Goal: Book appointment/travel/reservation

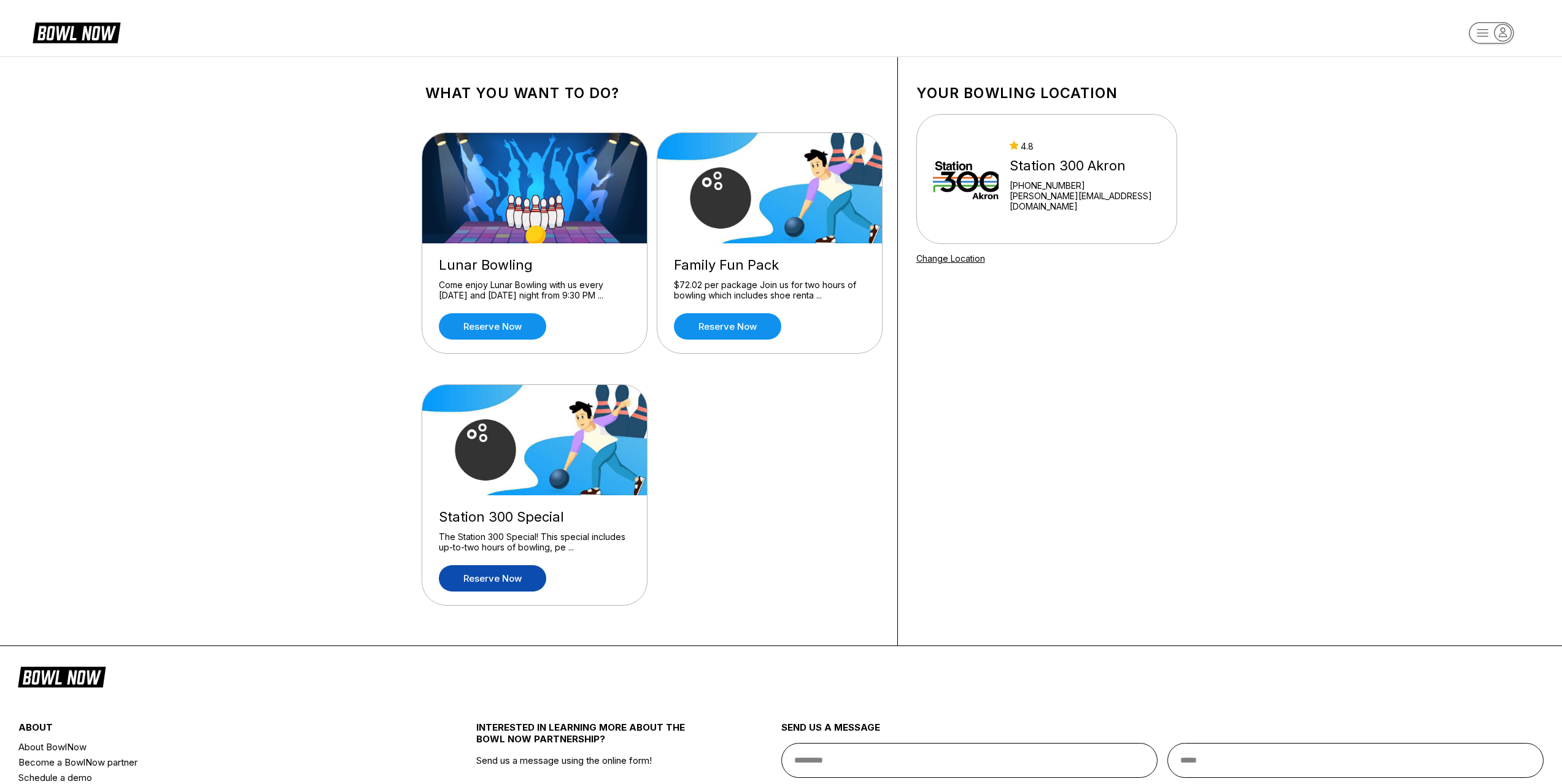
click at [494, 572] on link "Reserve now" at bounding box center [492, 578] width 108 height 26
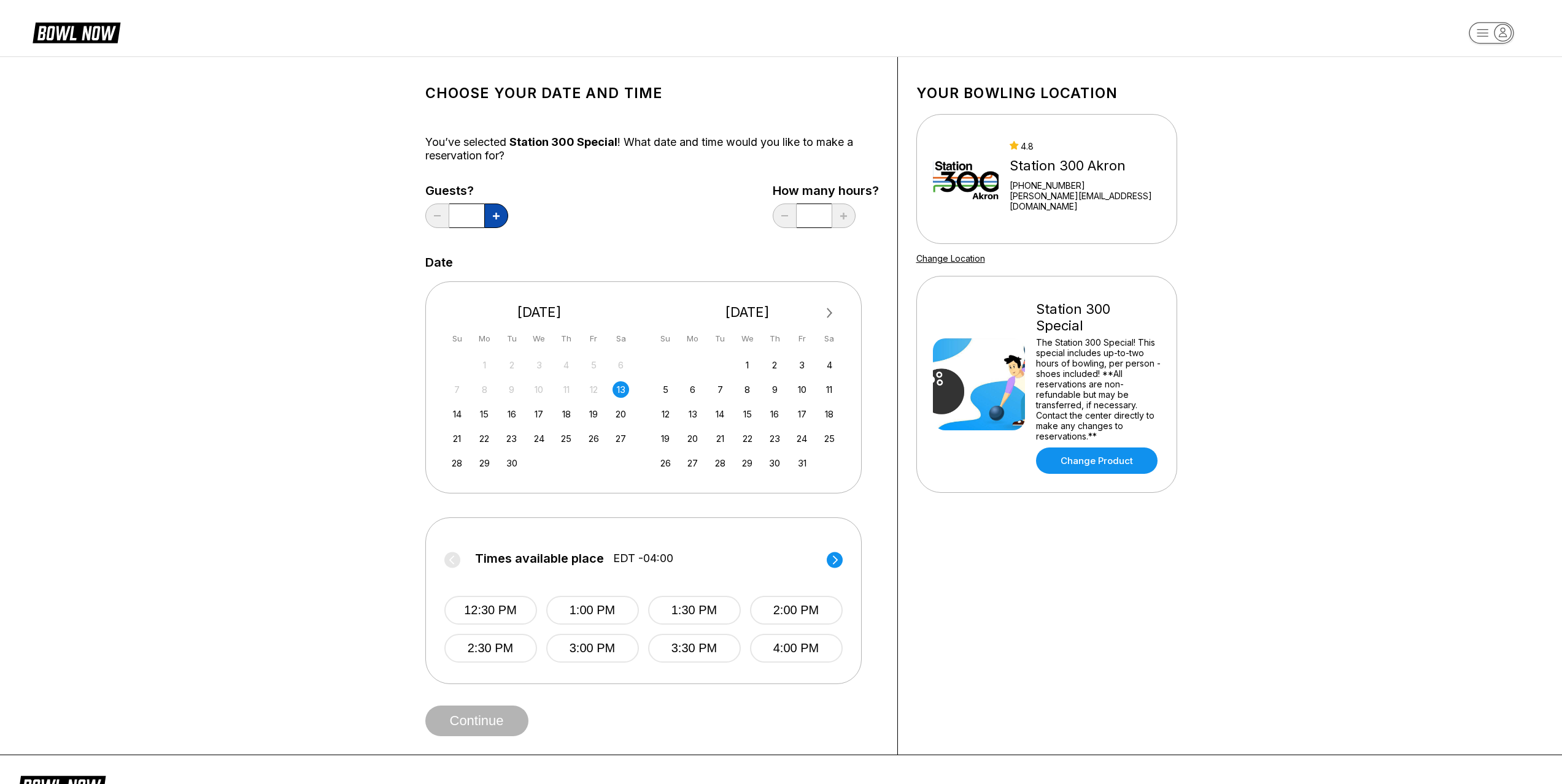
click at [499, 218] on icon at bounding box center [496, 215] width 7 height 7
type input "*"
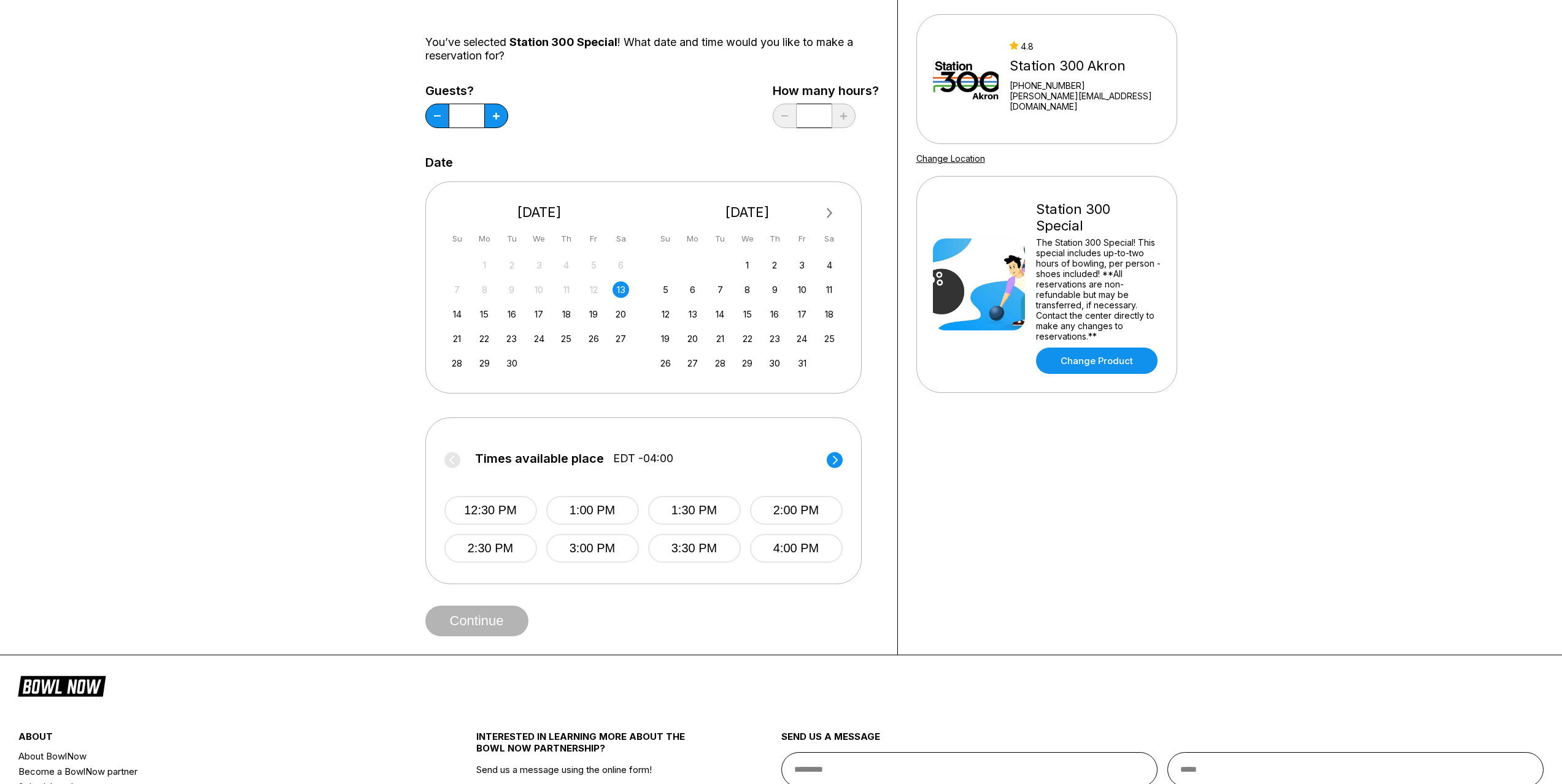
scroll to position [122, 0]
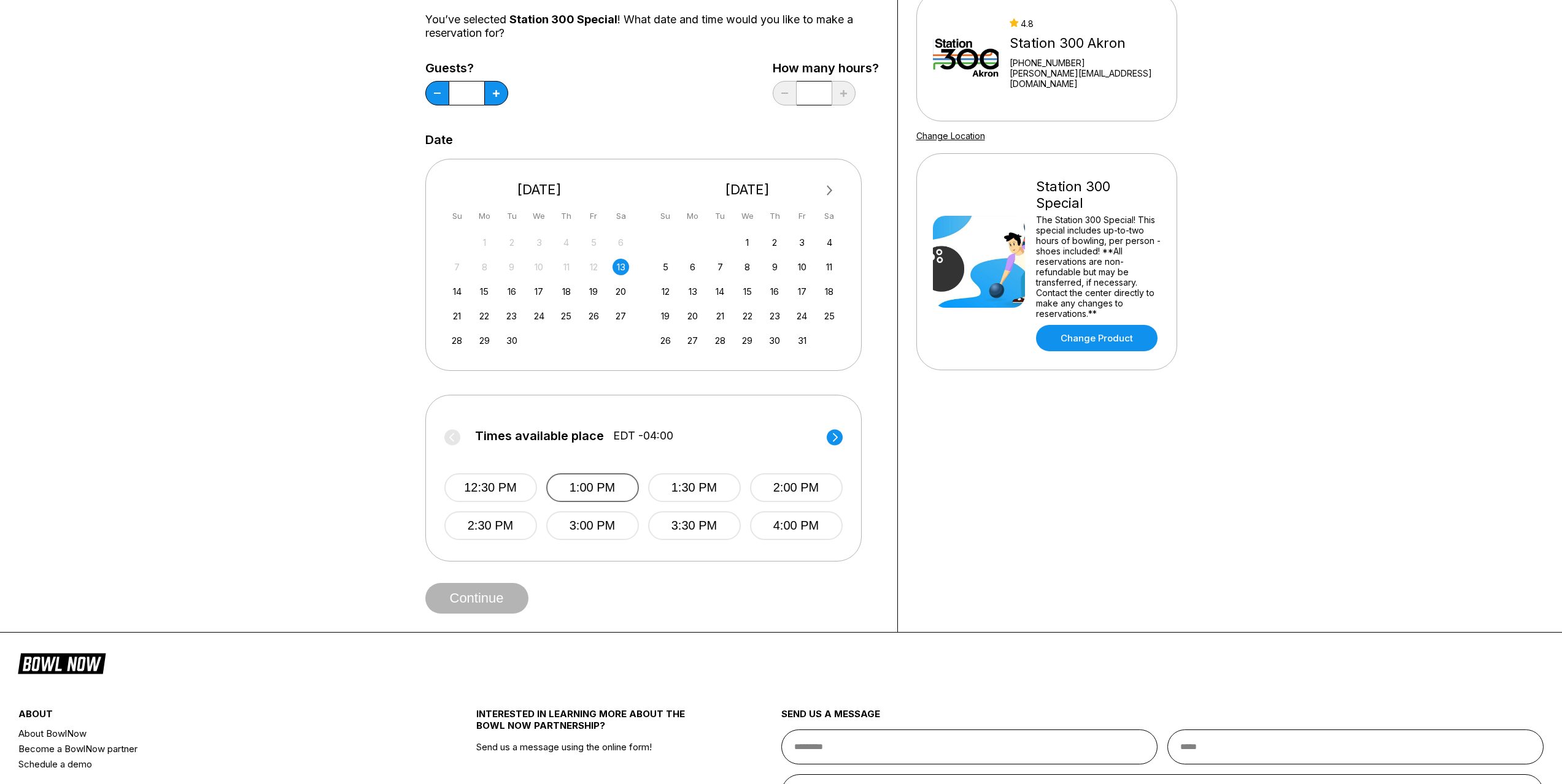
click at [591, 496] on button "1:00 PM" at bounding box center [592, 488] width 92 height 29
click at [512, 601] on button "Continue" at bounding box center [477, 599] width 103 height 31
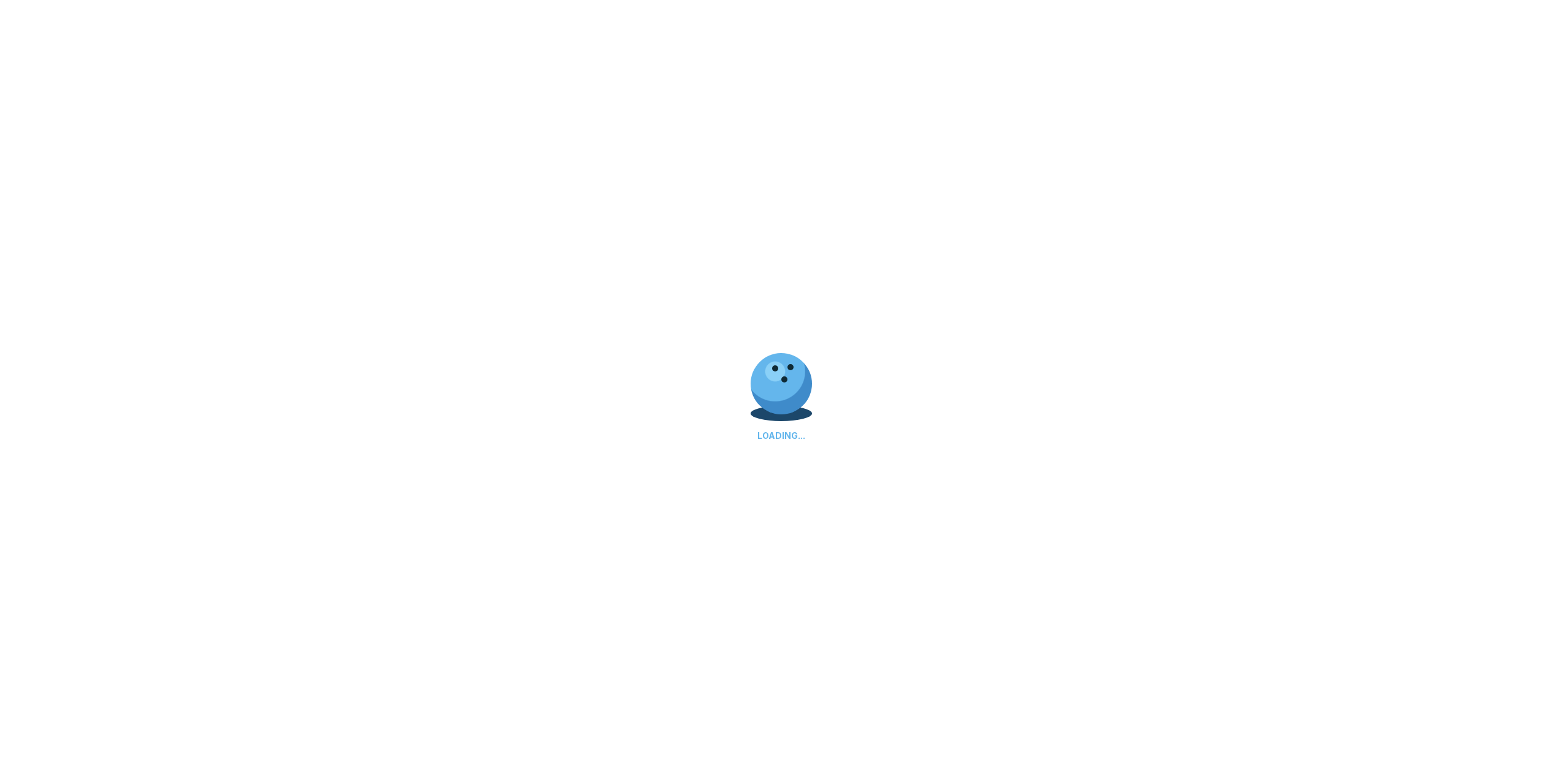
select select "**"
